Goal: Task Accomplishment & Management: Use online tool/utility

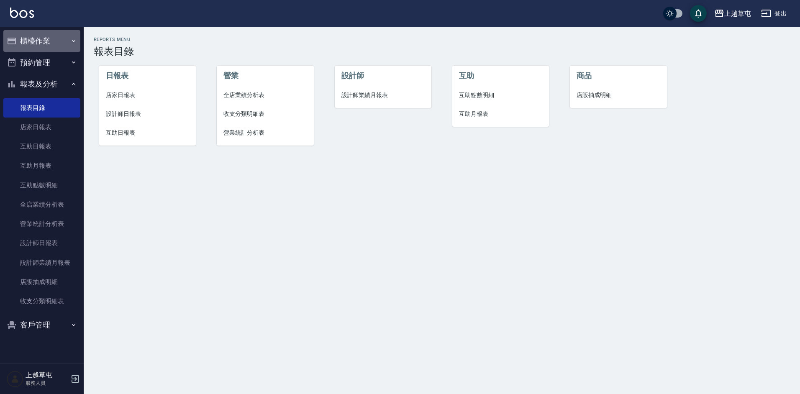
click at [53, 38] on button "櫃檯作業" at bounding box center [41, 41] width 77 height 22
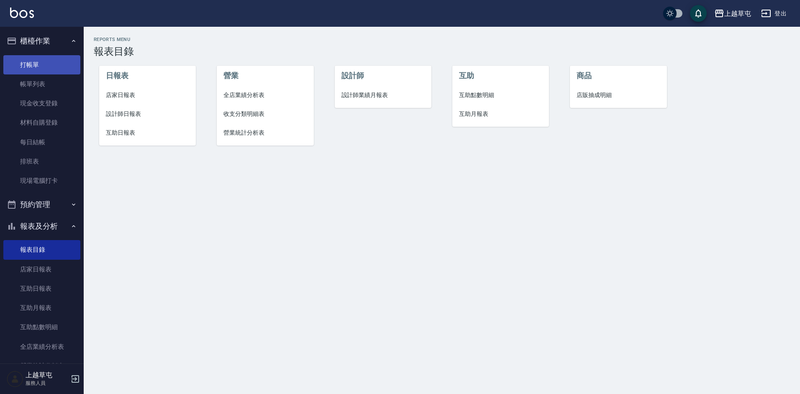
click at [45, 60] on link "打帳單" at bounding box center [41, 64] width 77 height 19
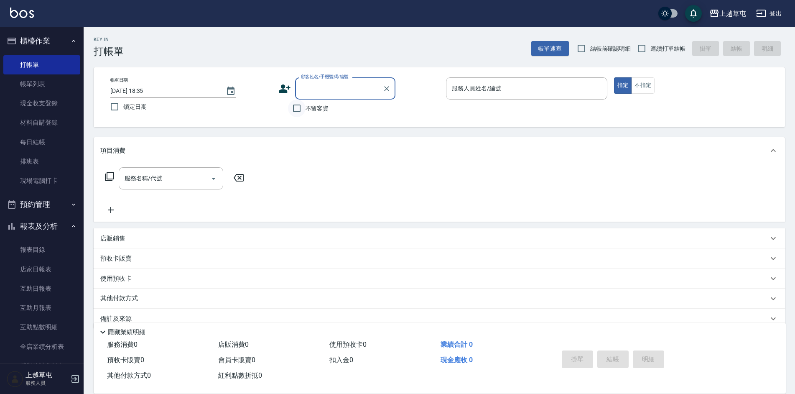
drag, startPoint x: 292, startPoint y: 110, endPoint x: 297, endPoint y: 110, distance: 4.6
click at [292, 110] on input "不留客資" at bounding box center [297, 109] width 18 height 18
checkbox input "true"
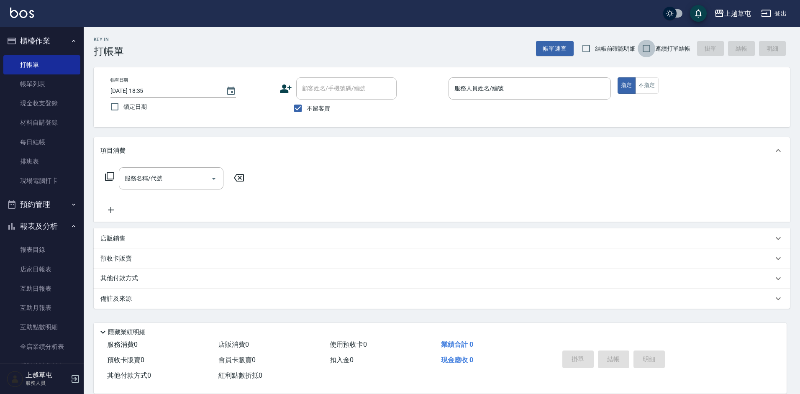
click at [644, 46] on input "連續打單結帳" at bounding box center [646, 49] width 18 height 18
checkbox input "true"
click at [544, 77] on div "服務人員姓名/編號" at bounding box center [529, 88] width 162 height 22
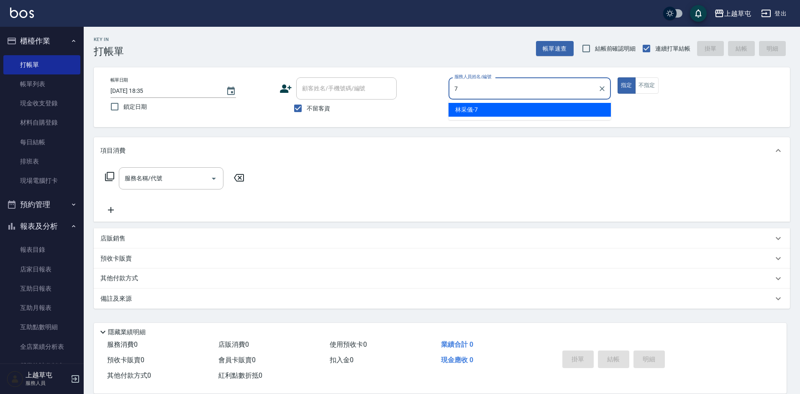
type input "[PERSON_NAME]-7"
type button "true"
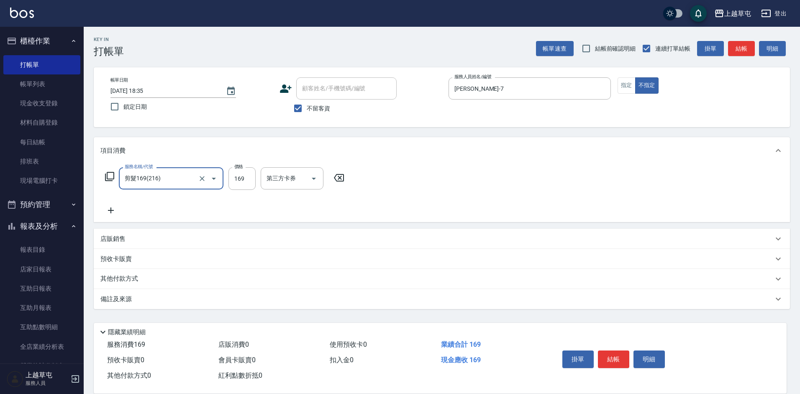
type input "剪髮169(216)"
type input "200"
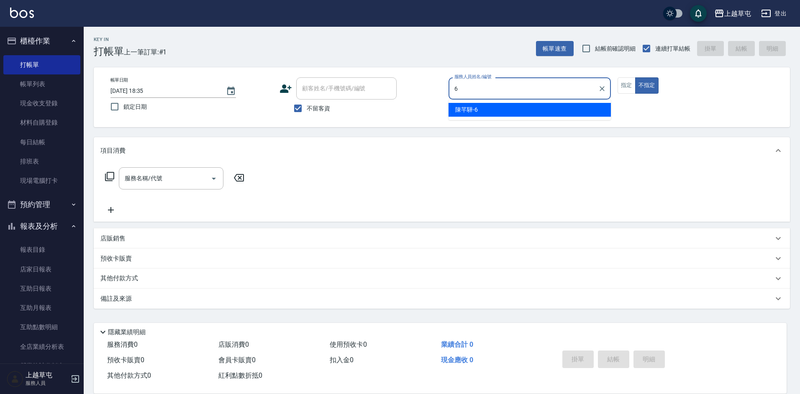
type input "[PERSON_NAME]-6"
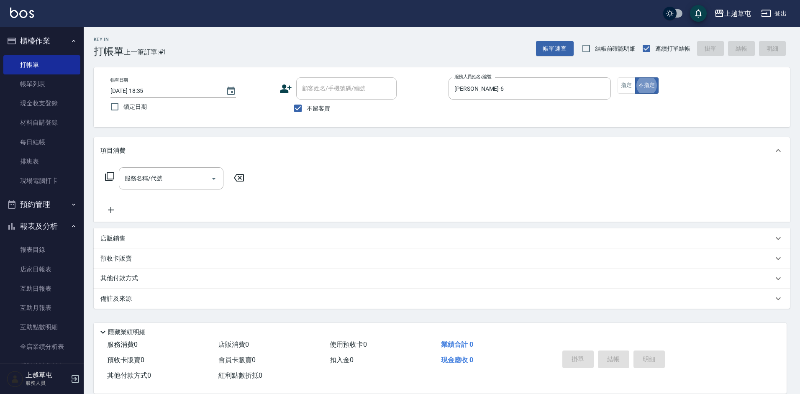
type button "false"
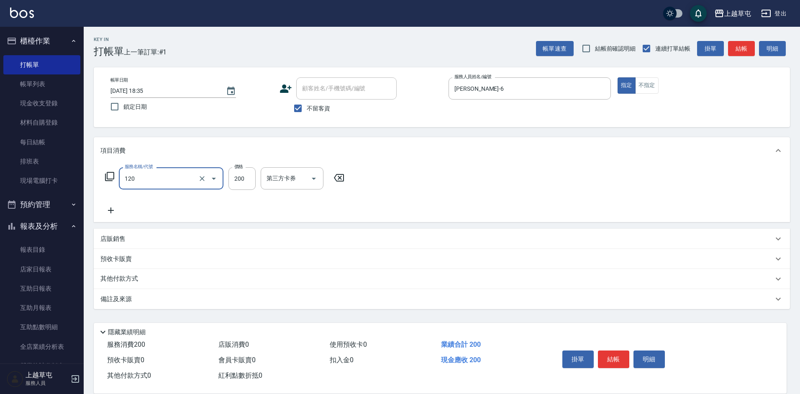
type input "New洗200(120)"
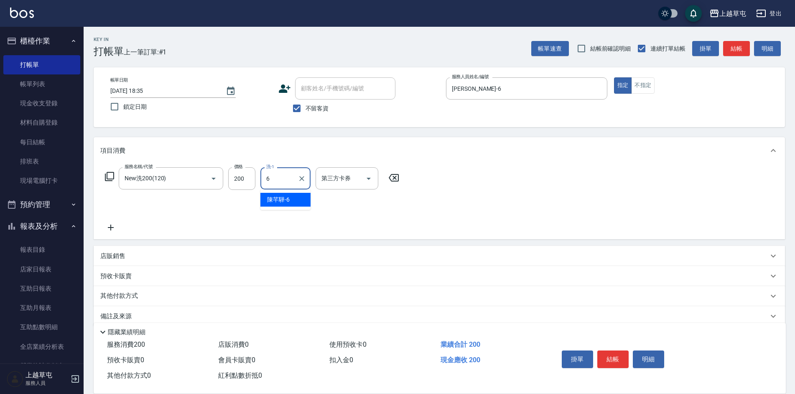
type input "[PERSON_NAME]-6"
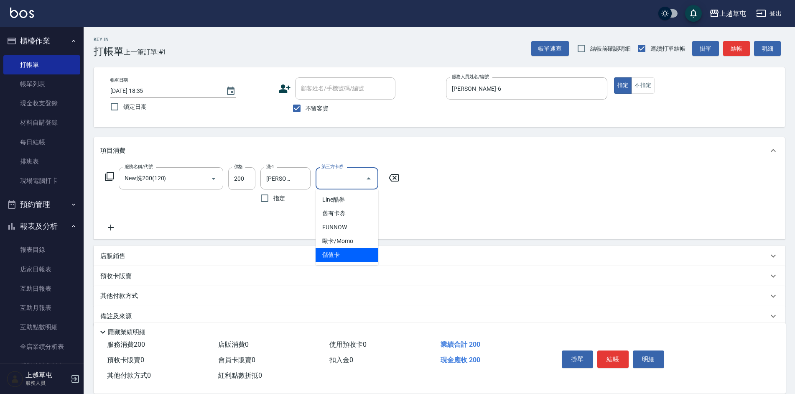
type input "儲值卡"
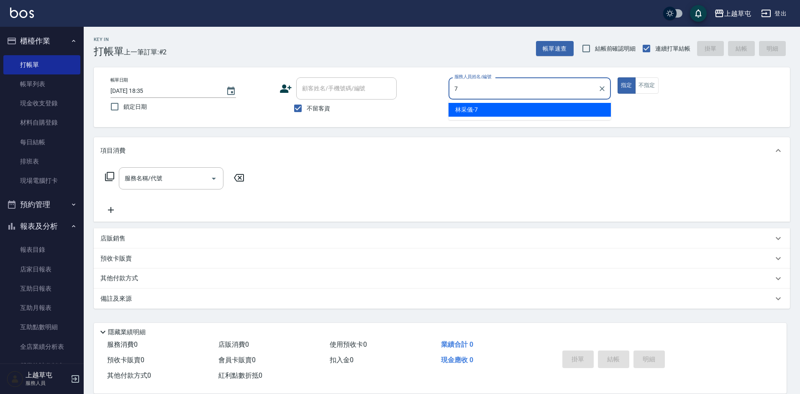
type input "[PERSON_NAME]-7"
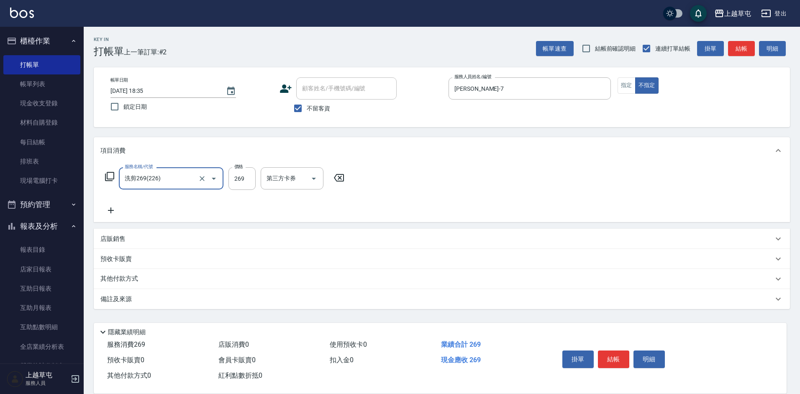
type input "洗剪269(226)"
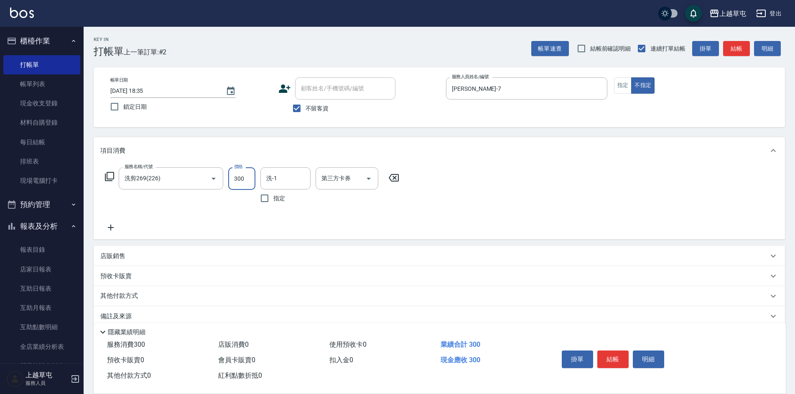
type input "300"
type input "[PERSON_NAME]-7"
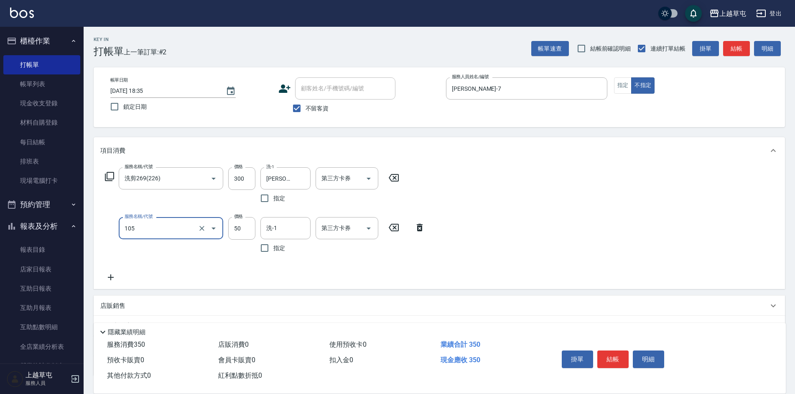
type input "精油50(105)"
type input "[PERSON_NAME]-7"
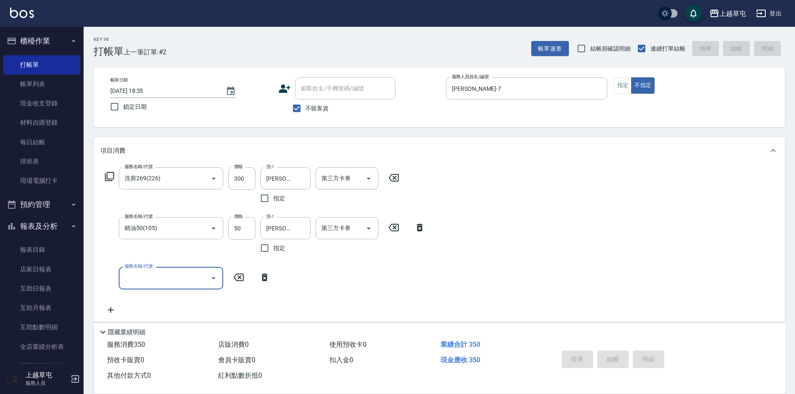
type input "[DATE] 18:36"
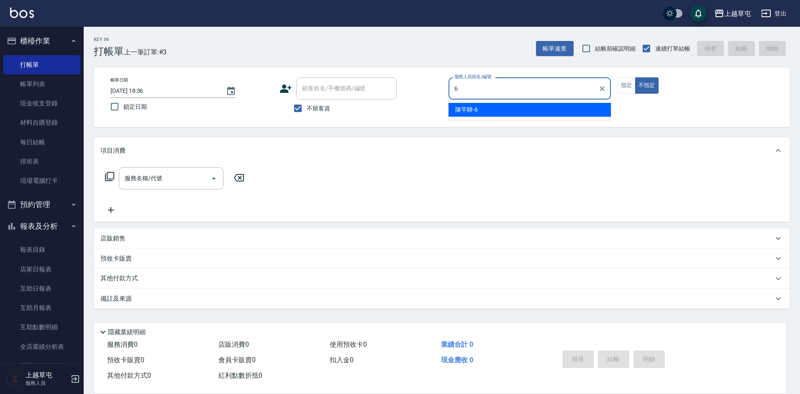
type input "[PERSON_NAME]-6"
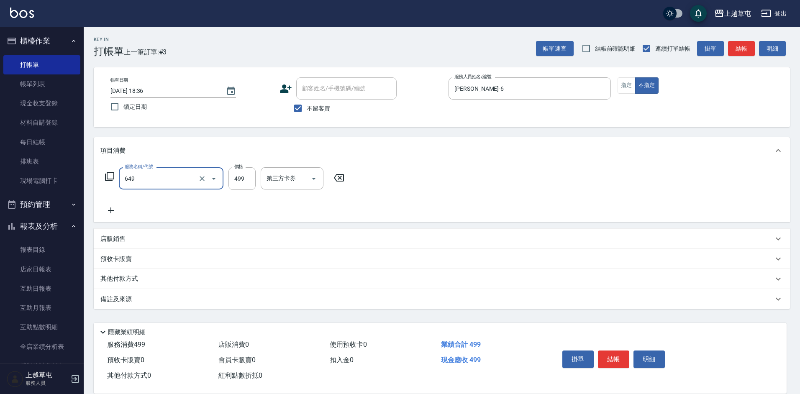
type input "角質499(649)"
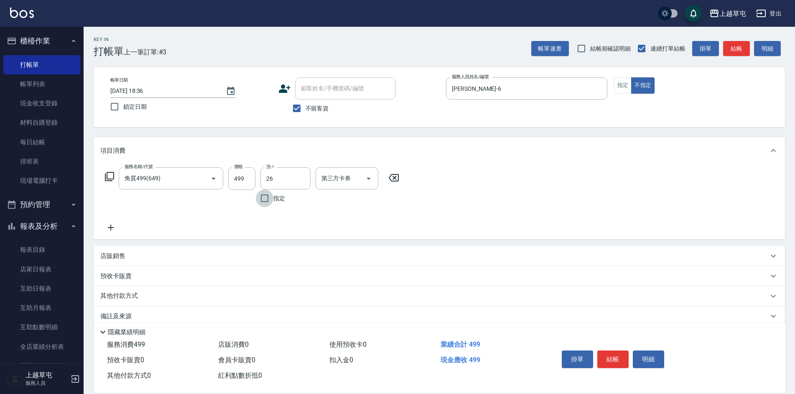
type input "[PERSON_NAME]-26"
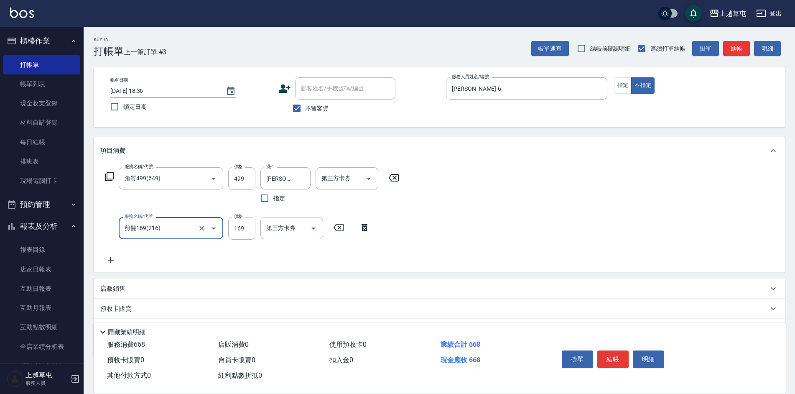
type input "剪髮169(216)"
type input "200"
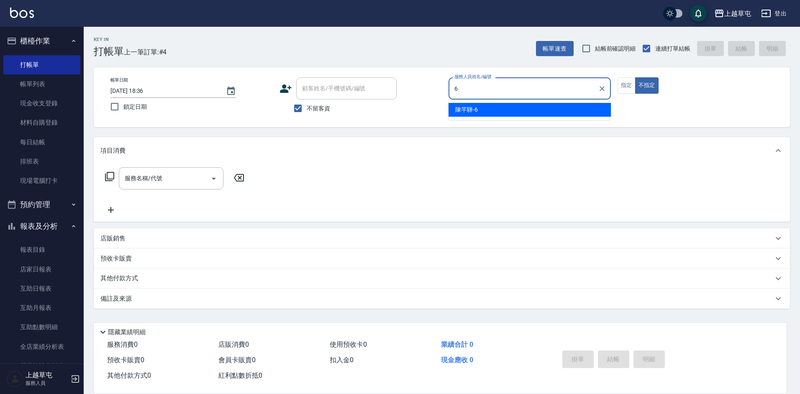
type input "[PERSON_NAME]-6"
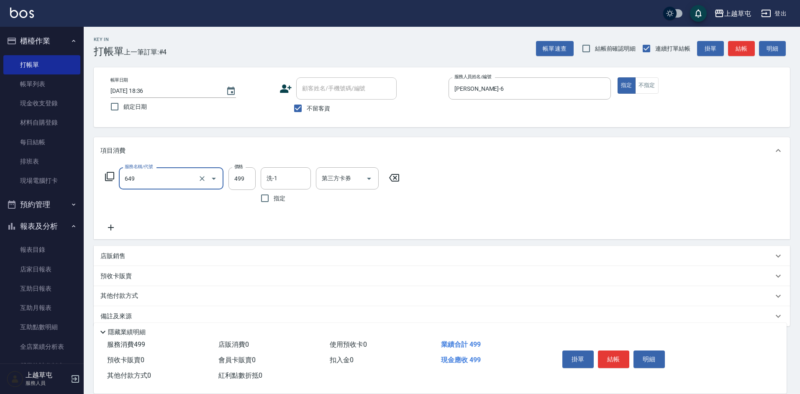
type input "角質499(649)"
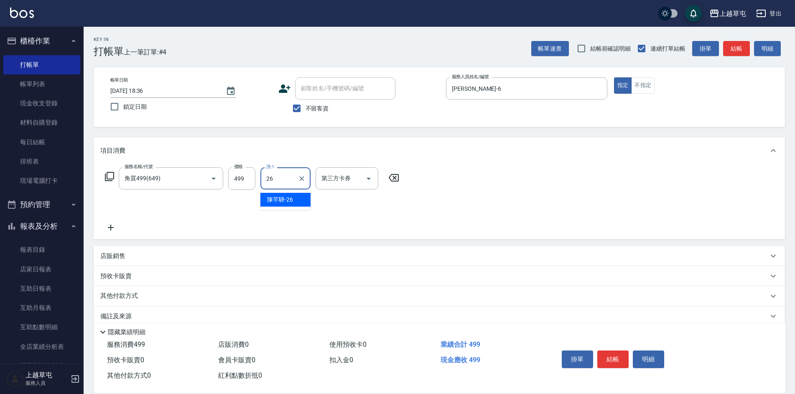
type input "[PERSON_NAME]-26"
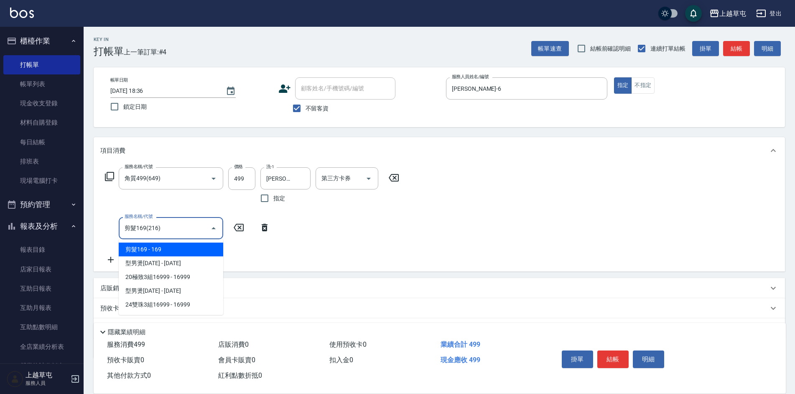
type input "剪髮169(216)"
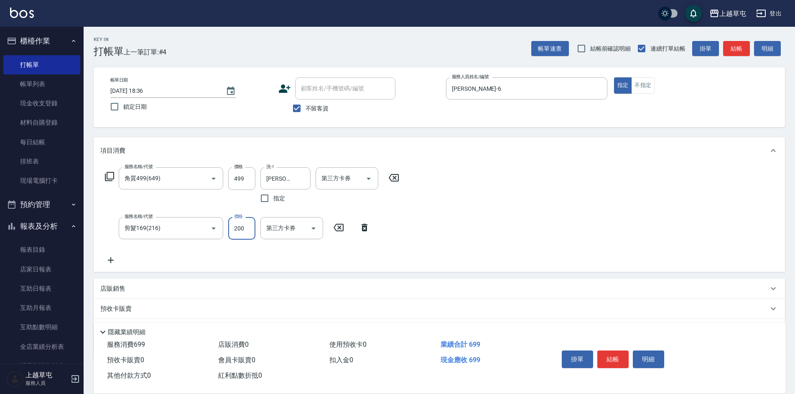
type input "200"
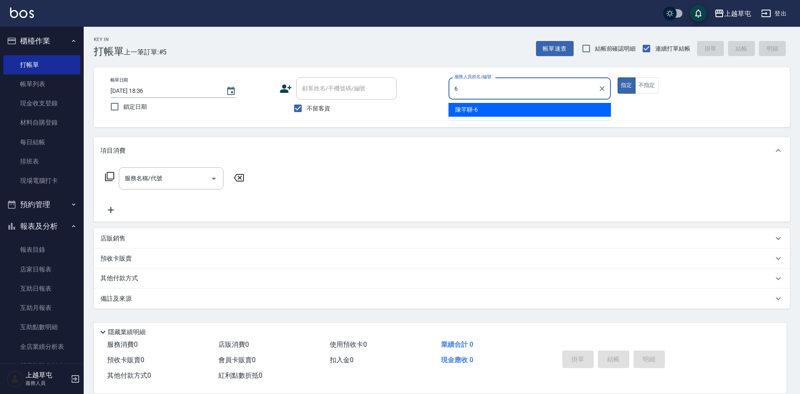
type input "[PERSON_NAME]-6"
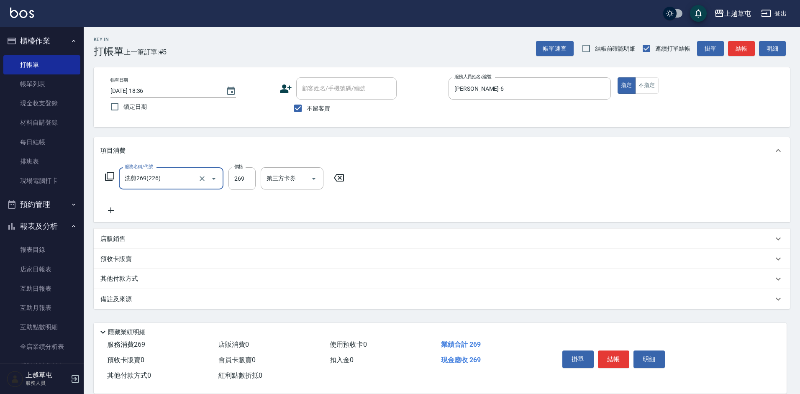
type input "洗剪269(226)"
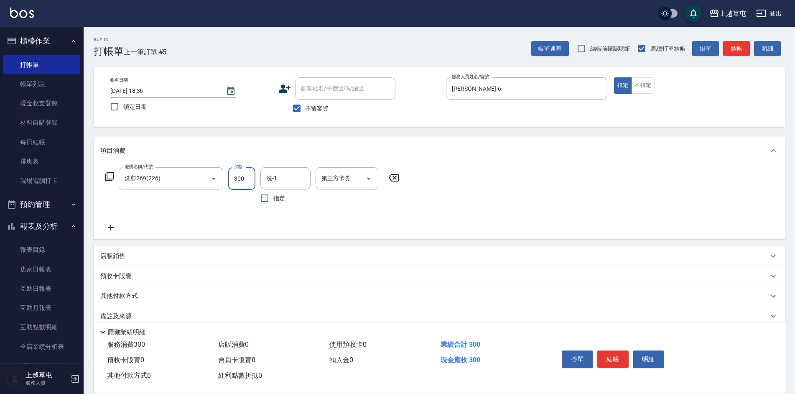
type input "300"
type input "[PERSON_NAME]-26"
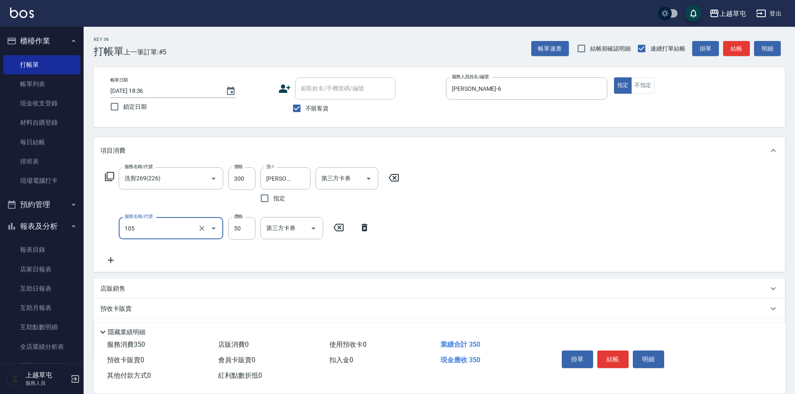
type input "精油50(105)"
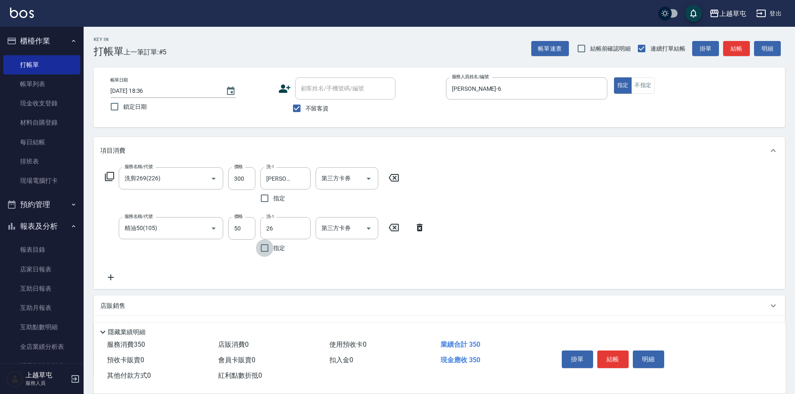
type input "[PERSON_NAME]-26"
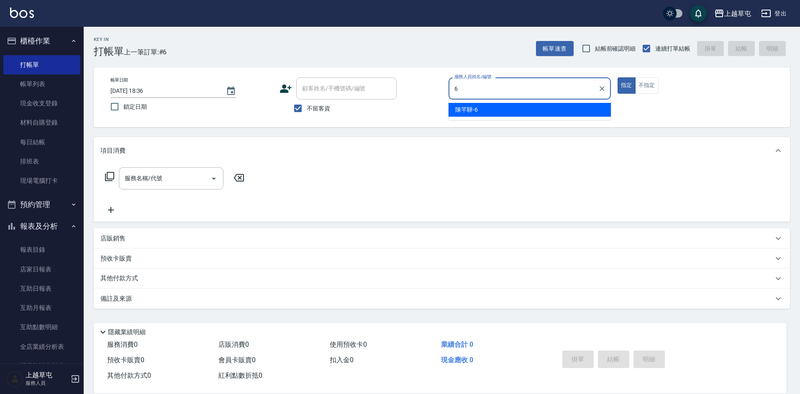
type input "[PERSON_NAME]-6"
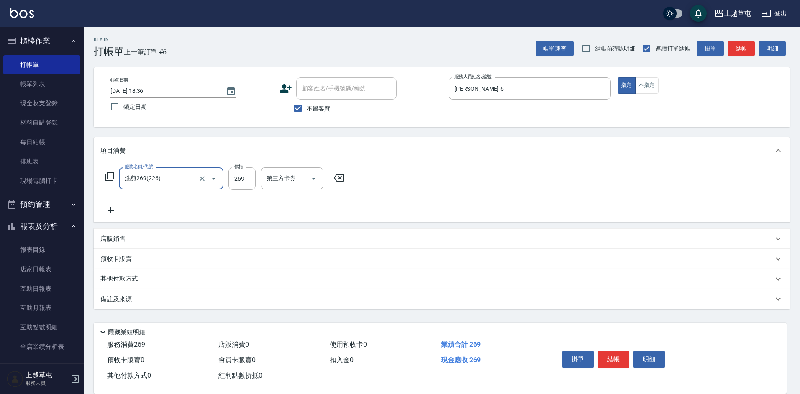
type input "洗剪269(226)"
type input "300"
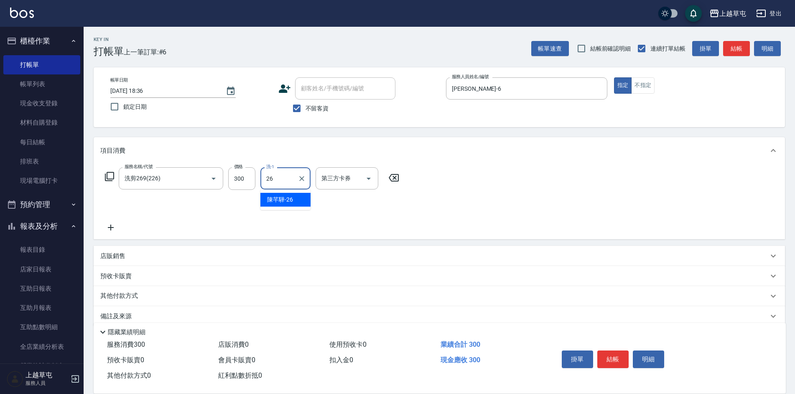
type input "[PERSON_NAME]-26"
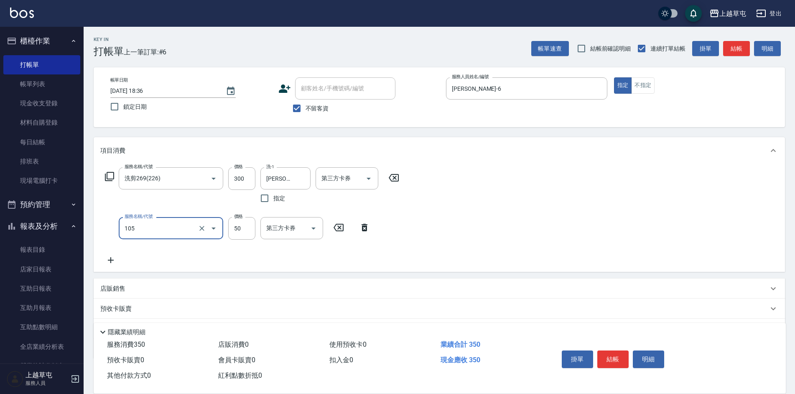
type input "精油50(105)"
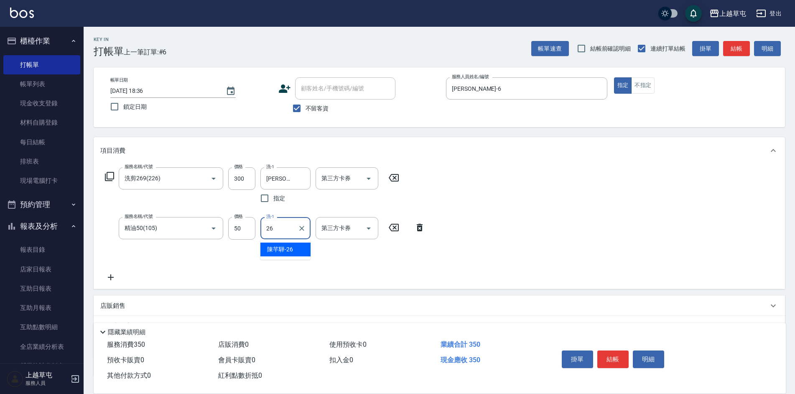
type input "[PERSON_NAME]-26"
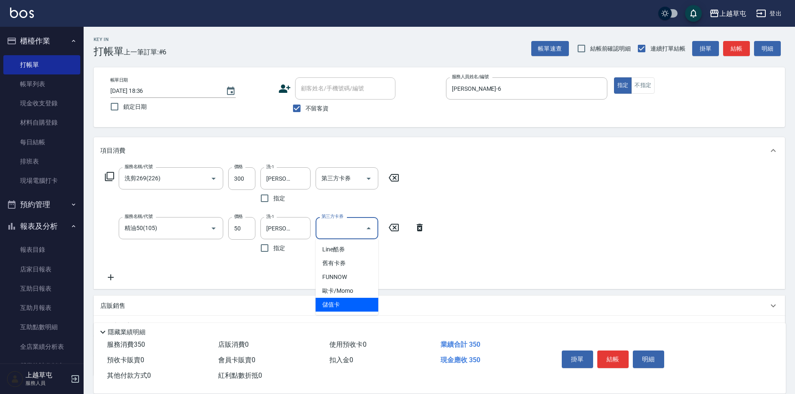
type input "儲值卡"
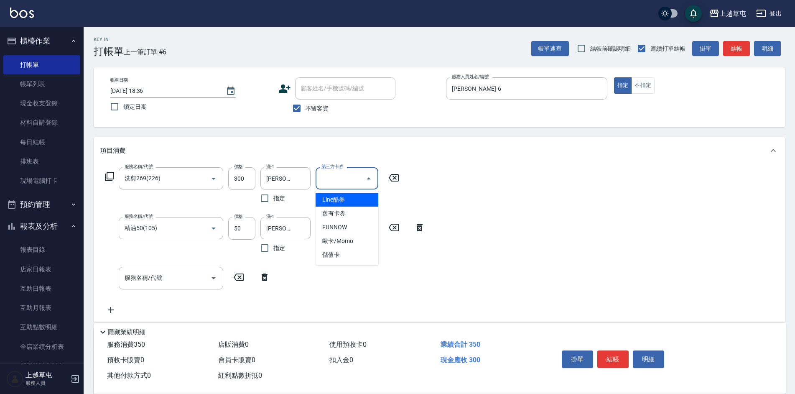
click at [357, 176] on input "第三方卡券" at bounding box center [340, 178] width 43 height 15
click at [335, 253] on span "儲值卡" at bounding box center [347, 255] width 63 height 14
type input "儲值卡"
click at [589, 181] on div "服務名稱/代號 洗剪269(226) 服務名稱/代號 價格 300 價格 洗-1 [PERSON_NAME]-26 洗-1 指定 第三方卡券 儲值卡 第三方卡…" at bounding box center [440, 242] width 692 height 157
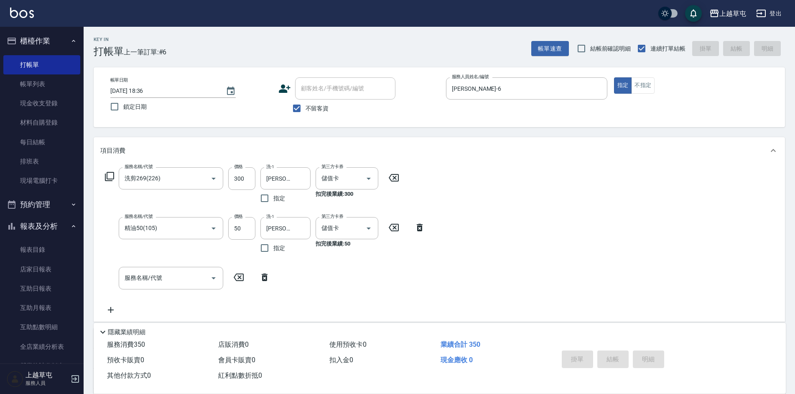
type input "[DATE] 18:37"
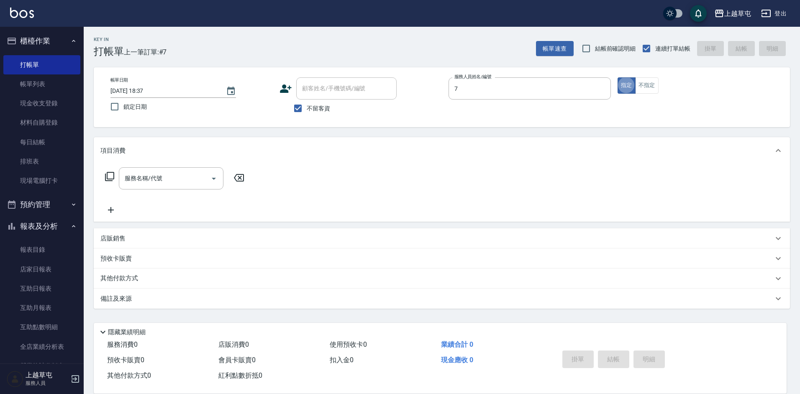
type input "[PERSON_NAME]-7"
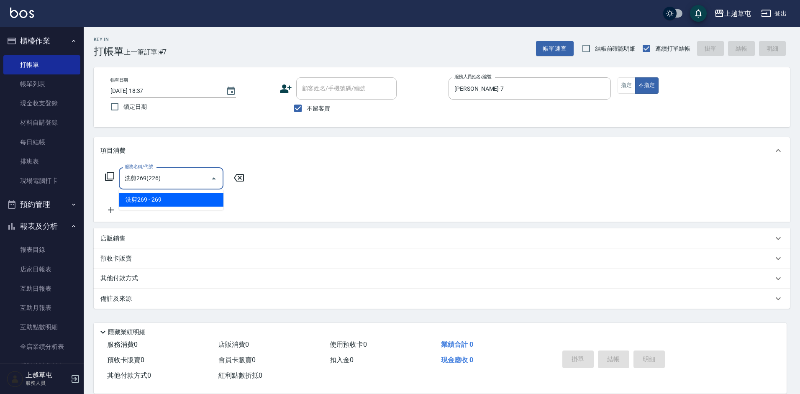
type input "洗剪269(226)"
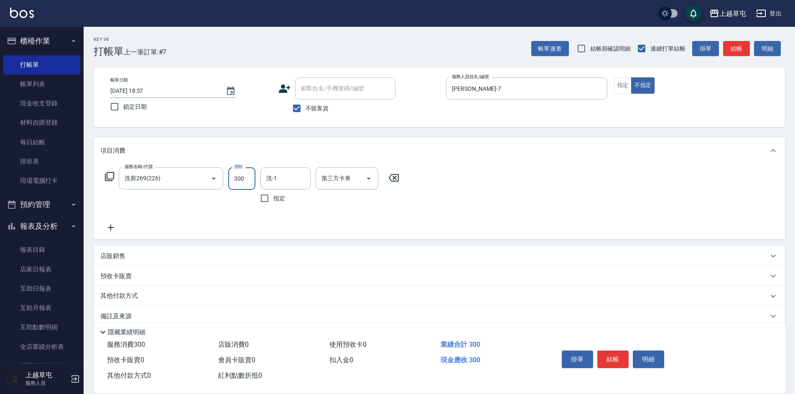
type input "300"
type input "[PERSON_NAME]-7"
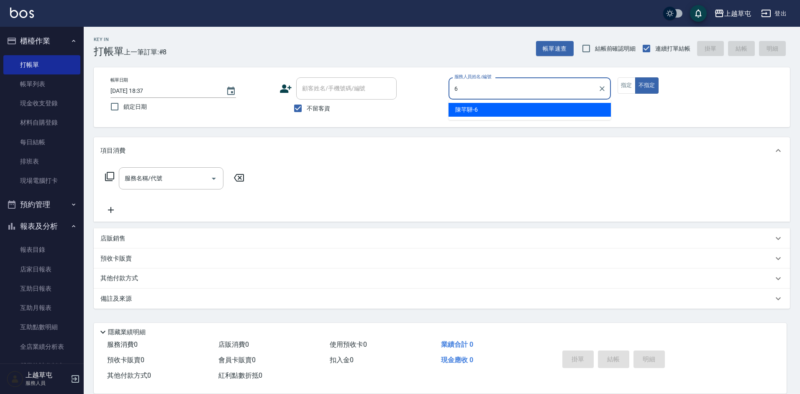
type input "[PERSON_NAME]-6"
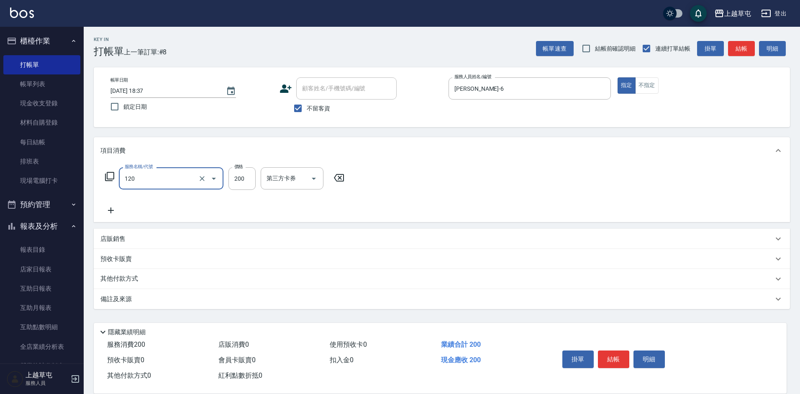
type input "New洗200(120)"
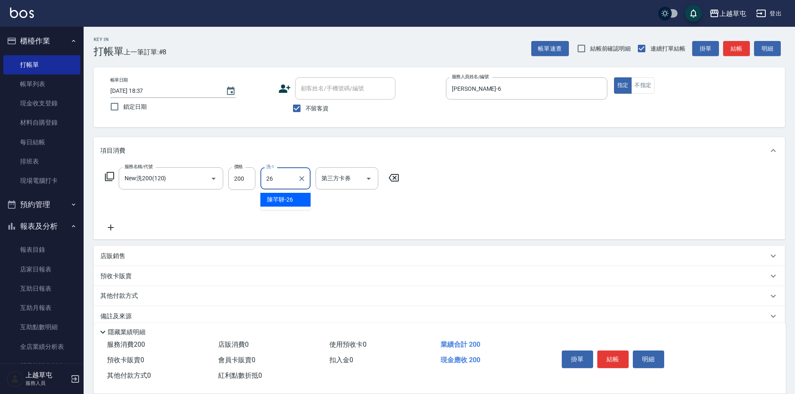
type input "[PERSON_NAME]-26"
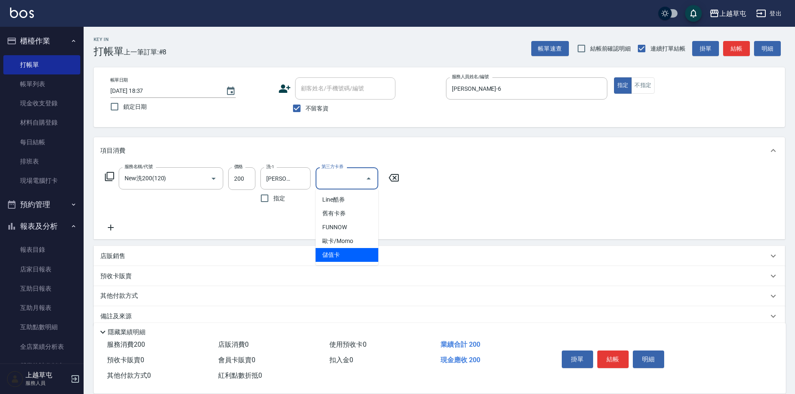
type input "儲值卡"
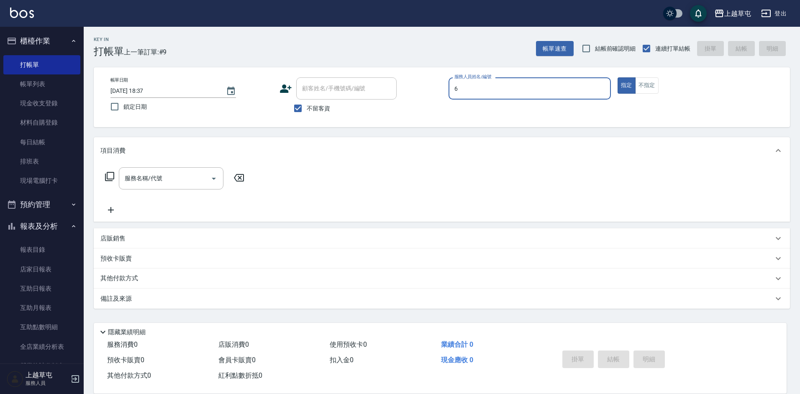
type input "[PERSON_NAME]-6"
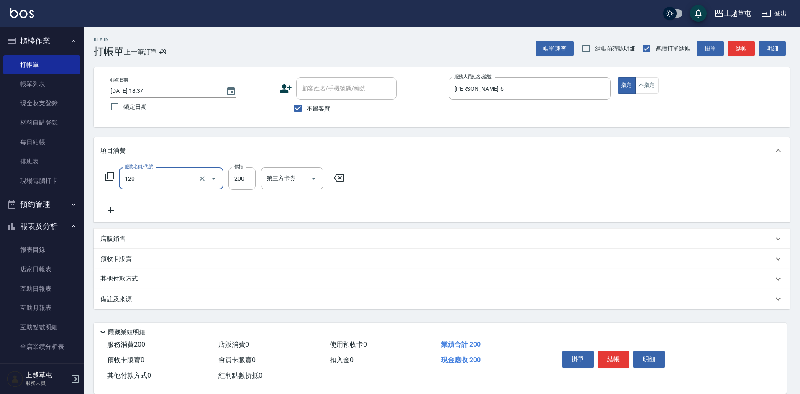
type input "New洗200(120)"
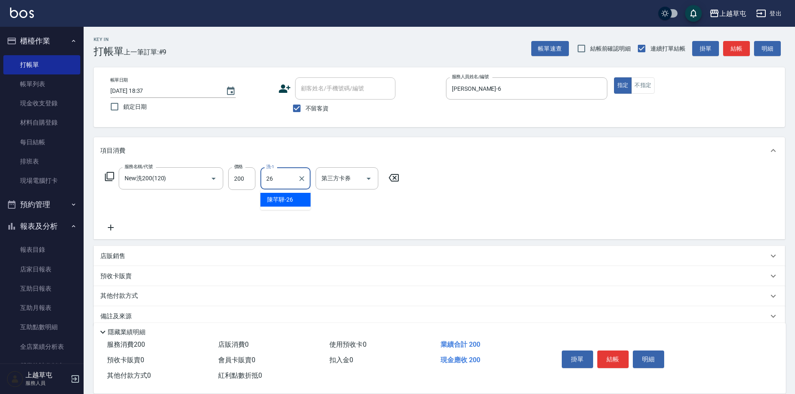
type input "[PERSON_NAME]-26"
type input "儲值卡"
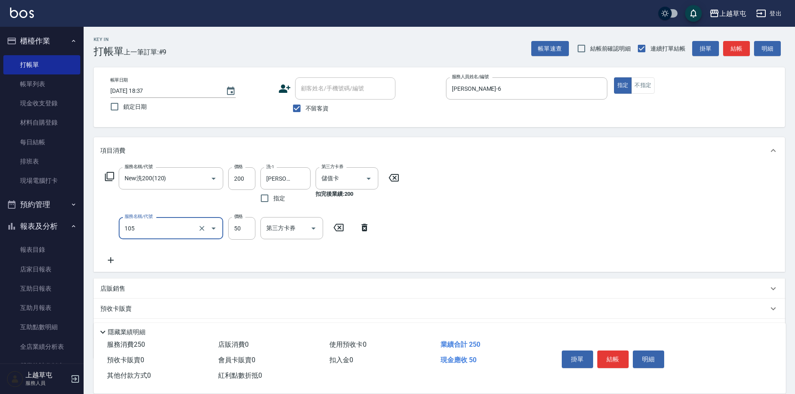
type input "精油50(105)"
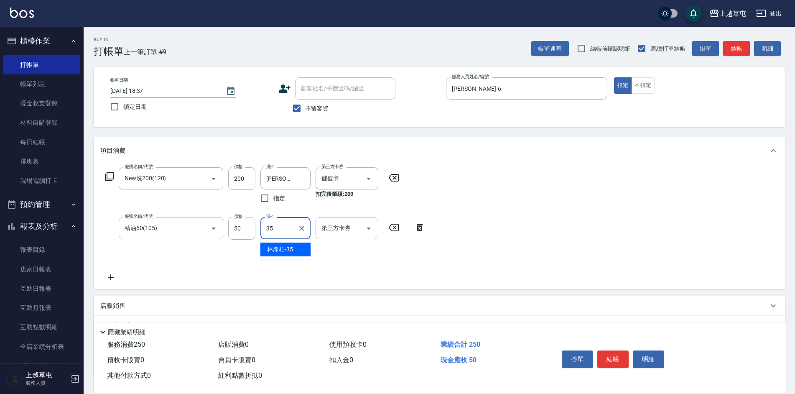
type input "[PERSON_NAME]-35"
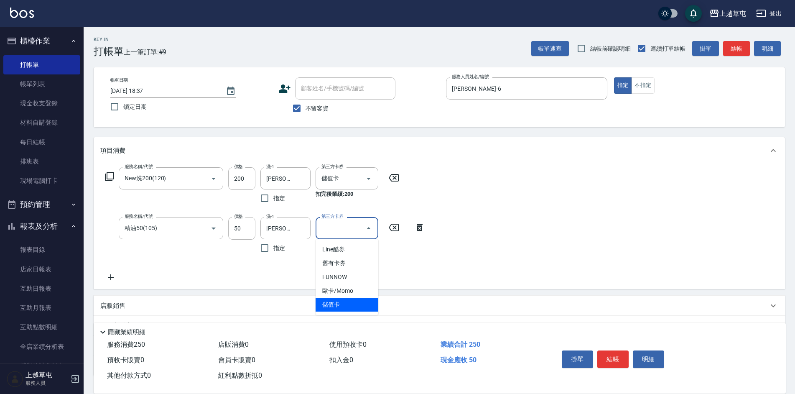
type input "儲值卡"
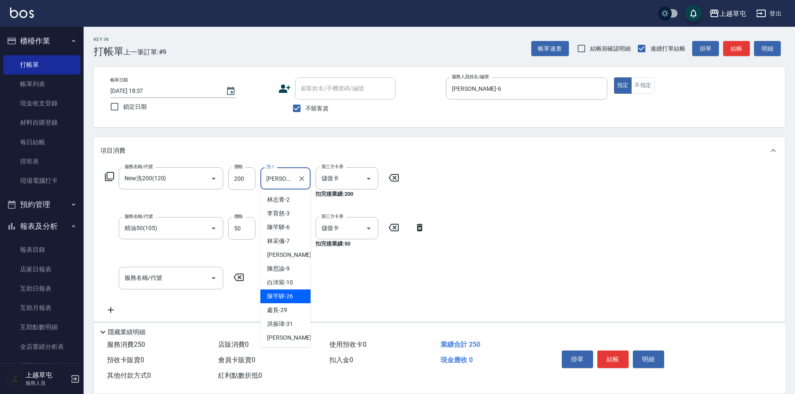
click at [283, 183] on input "[PERSON_NAME]-26" at bounding box center [279, 178] width 30 height 15
click at [300, 179] on icon "Clear" at bounding box center [302, 178] width 8 height 8
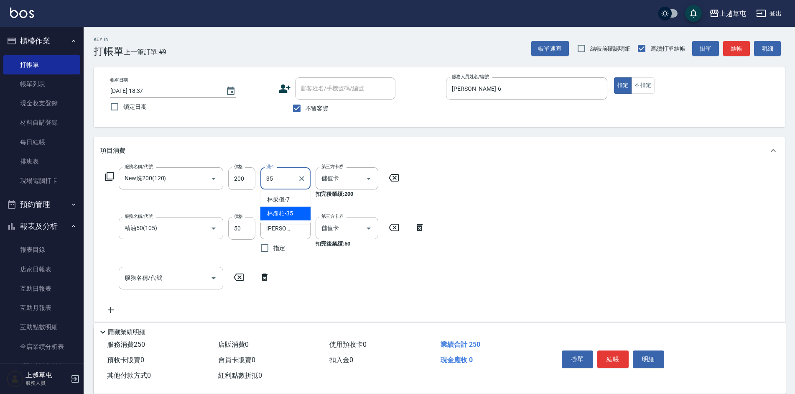
type input "[PERSON_NAME]-35"
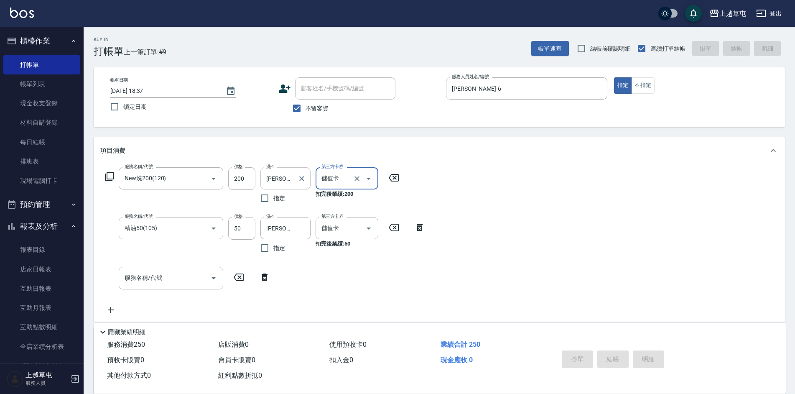
type input "[DATE] 18:38"
